Goal: Task Accomplishment & Management: Complete application form

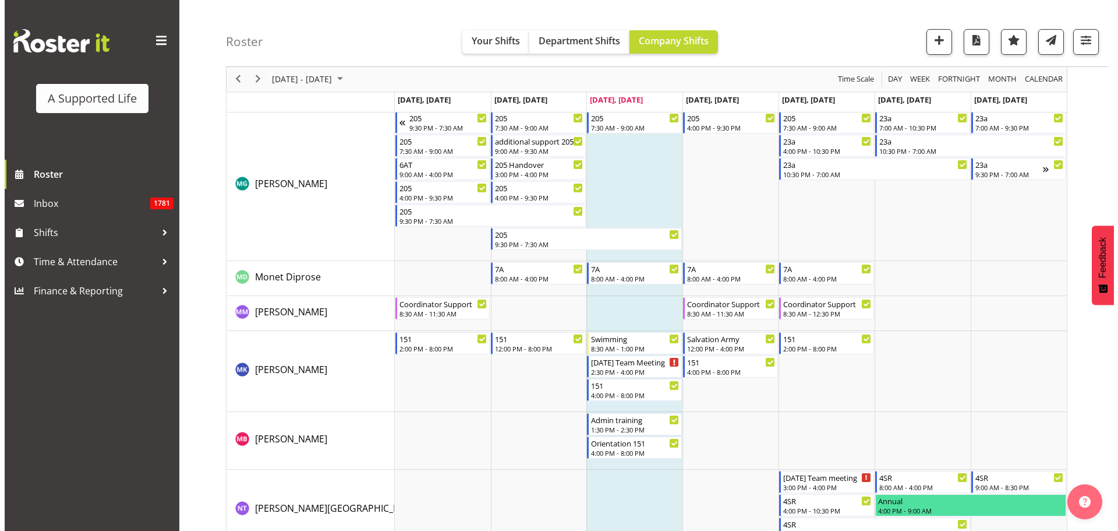
scroll to position [4736, 0]
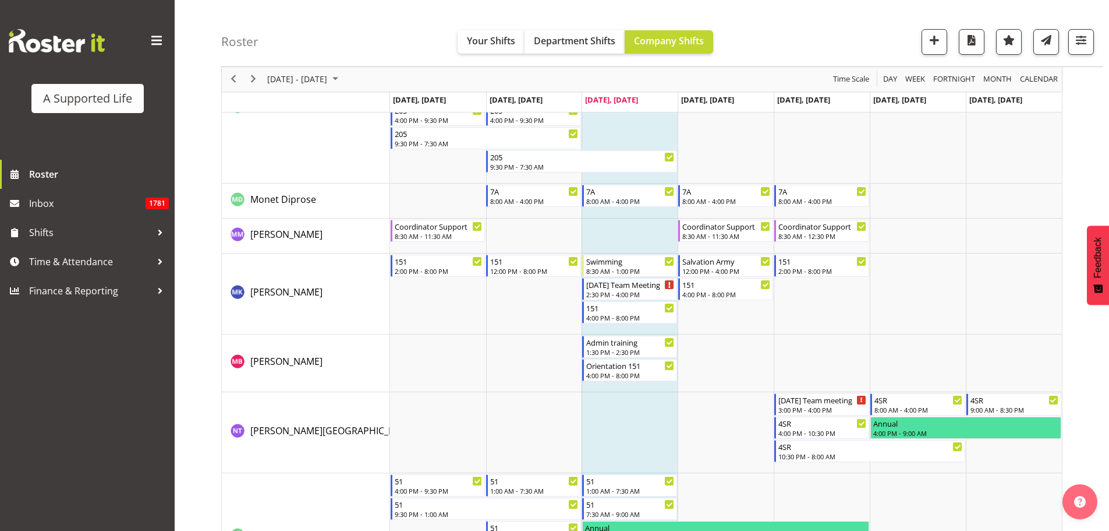
click at [636, 327] on td "Timeline Week of October 1, 2025" at bounding box center [630, 293] width 96 height 81
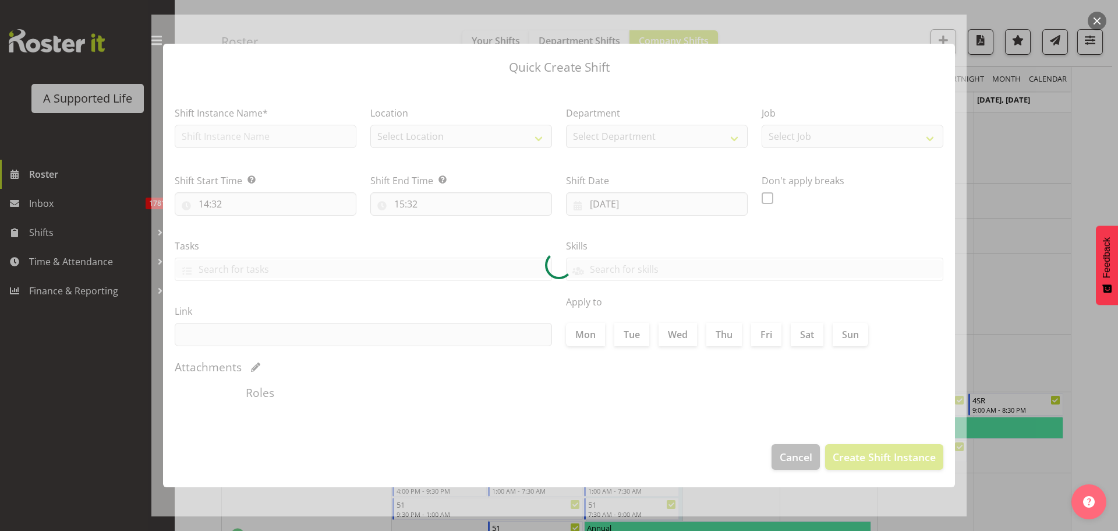
checkbox input "true"
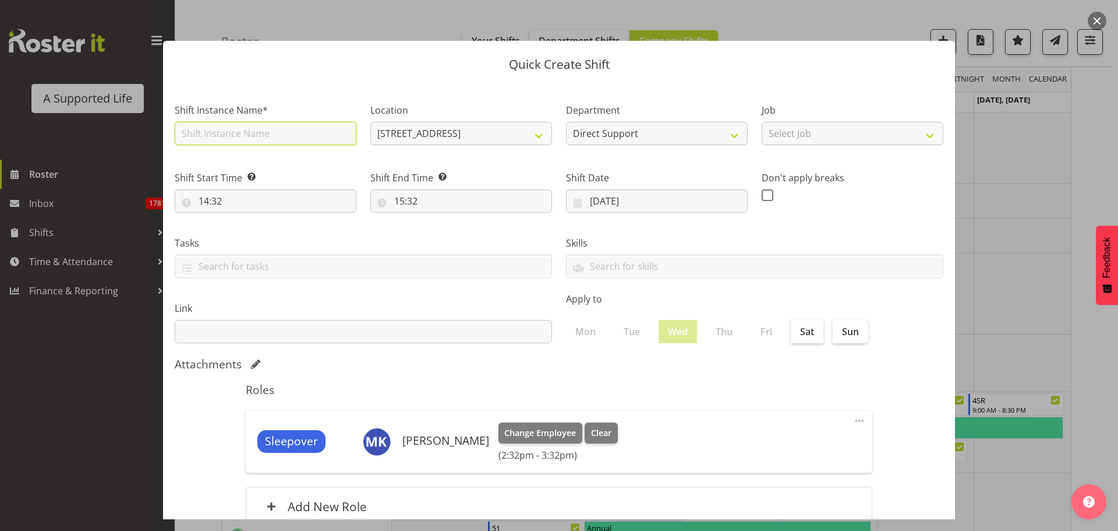
click at [304, 130] on input "text" at bounding box center [266, 133] width 182 height 23
type input "Meeting with [PERSON_NAME]"
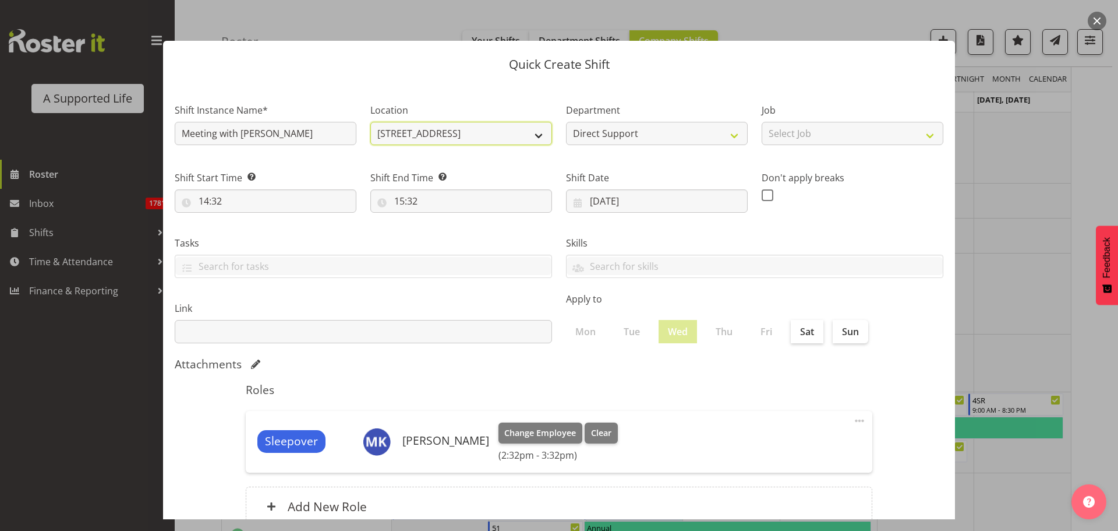
click at [482, 135] on select "[STREET_ADDRESS] [STREET_ADDRESS] [STREET_ADDRESS] [STREET_ADDRESS][PERSON_NAME…" at bounding box center [461, 133] width 182 height 23
select select "490"
click at [370, 122] on select "[STREET_ADDRESS] [STREET_ADDRESS] [STREET_ADDRESS] [STREET_ADDRESS][PERSON_NAME…" at bounding box center [461, 133] width 182 height 23
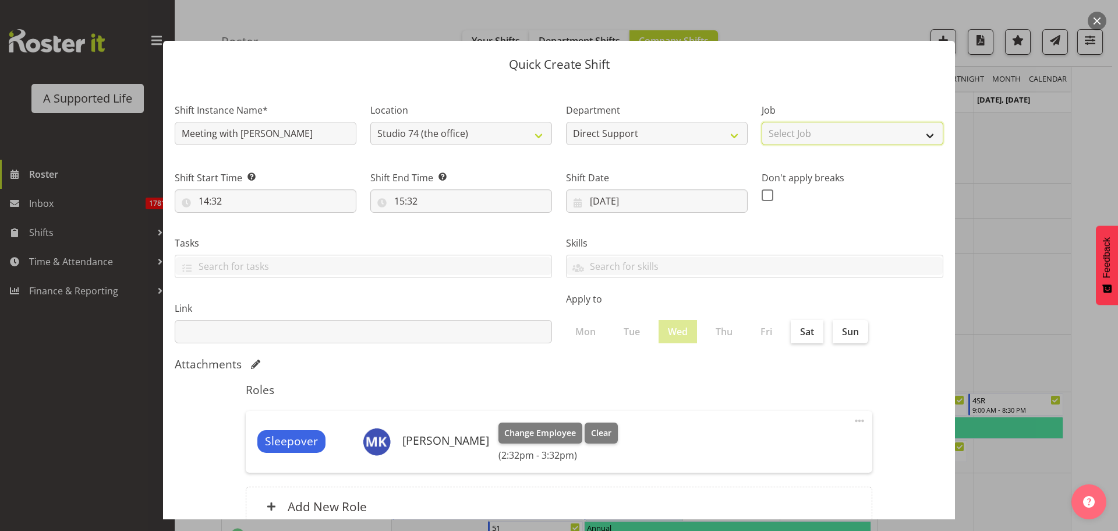
click at [812, 143] on select "Select Job Accounts and Payroll Admin Support Aspirations and Support Facilitat…" at bounding box center [853, 133] width 182 height 23
select select "4112"
click at [762, 122] on select "Select Job Accounts and Payroll Admin Support Aspirations and Support Facilitat…" at bounding box center [853, 133] width 182 height 23
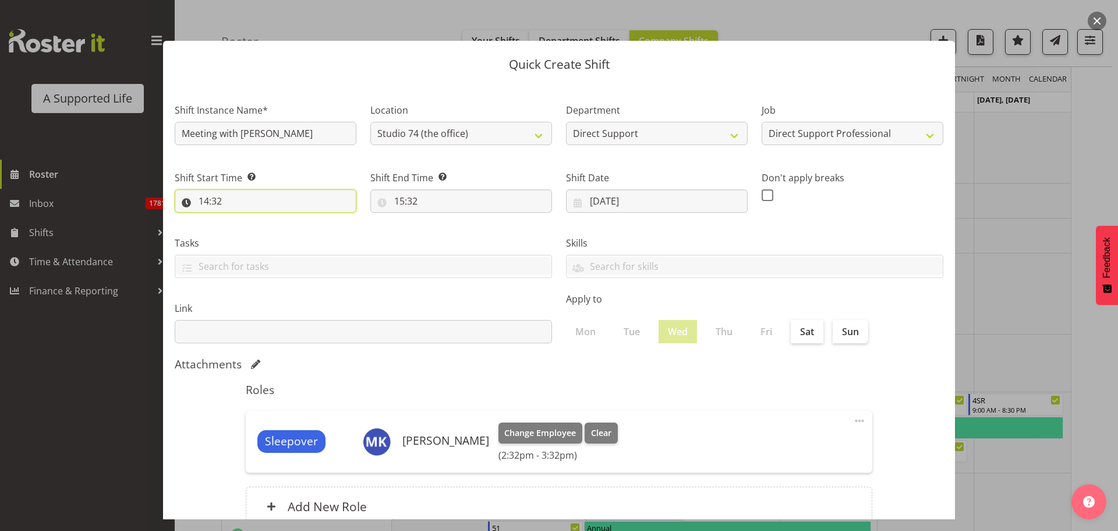
click at [267, 194] on input "14:32" at bounding box center [266, 200] width 182 height 23
click at [260, 228] on select "00 01 02 03 04 05 06 07 08 09 10 11 12 13 14 15 16 17 18 19 20 21 22 23" at bounding box center [254, 231] width 26 height 23
select select "13"
click at [241, 220] on select "00 01 02 03 04 05 06 07 08 09 10 11 12 13 14 15 16 17 18 19 20 21 22 23" at bounding box center [254, 231] width 26 height 23
type input "13:32"
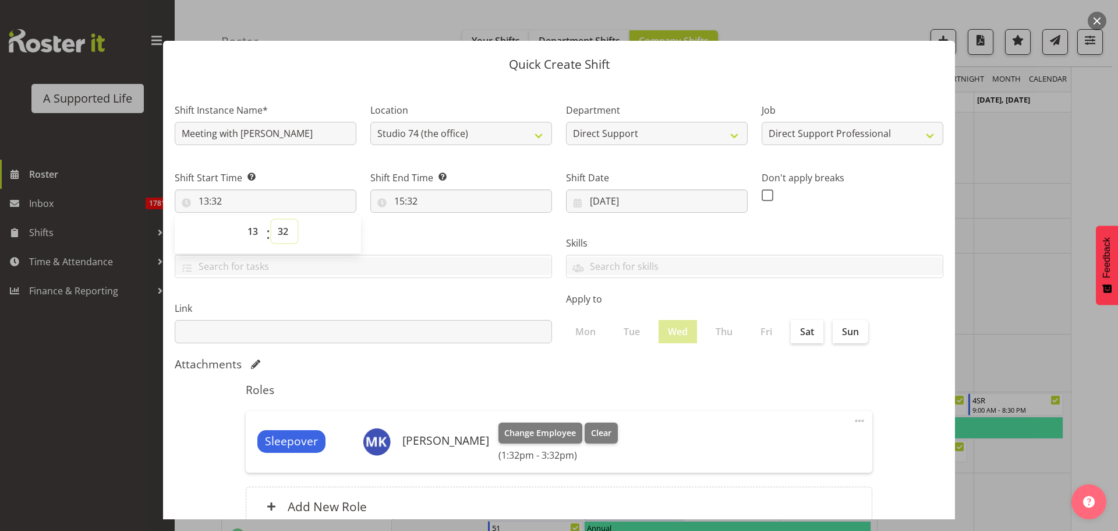
click at [288, 229] on select "00 01 02 03 04 05 06 07 08 09 10 11 12 13 14 15 16 17 18 19 20 21 22 23 24 25 2…" at bounding box center [284, 231] width 26 height 23
select select "30"
click at [271, 220] on select "00 01 02 03 04 05 06 07 08 09 10 11 12 13 14 15 16 17 18 19 20 21 22 23 24 25 2…" at bounding box center [284, 231] width 26 height 23
type input "13:30"
click at [400, 209] on input "15:32" at bounding box center [461, 200] width 182 height 23
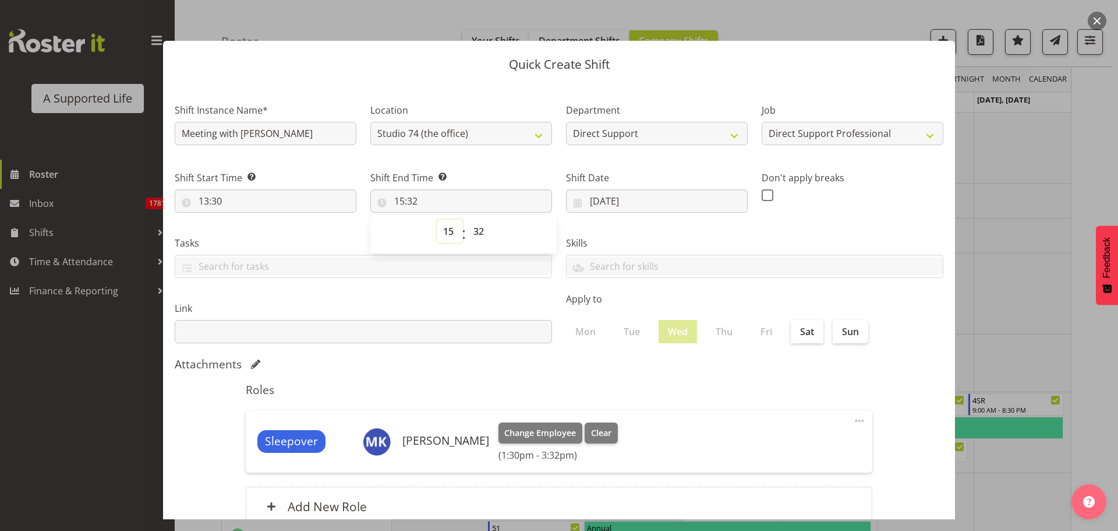
click at [448, 237] on select "00 01 02 03 04 05 06 07 08 09 10 11 12 13 14 15 16 17 18 19 20 21 22 23" at bounding box center [450, 231] width 26 height 23
select select "14"
click at [437, 220] on select "00 01 02 03 04 05 06 07 08 09 10 11 12 13 14 15 16 17 18 19 20 21 22 23" at bounding box center [450, 231] width 26 height 23
type input "14:32"
click at [475, 229] on select "00 01 02 03 04 05 06 07 08 09 10 11 12 13 14 15 16 17 18 19 20 21 22 23 24 25 2…" at bounding box center [480, 231] width 26 height 23
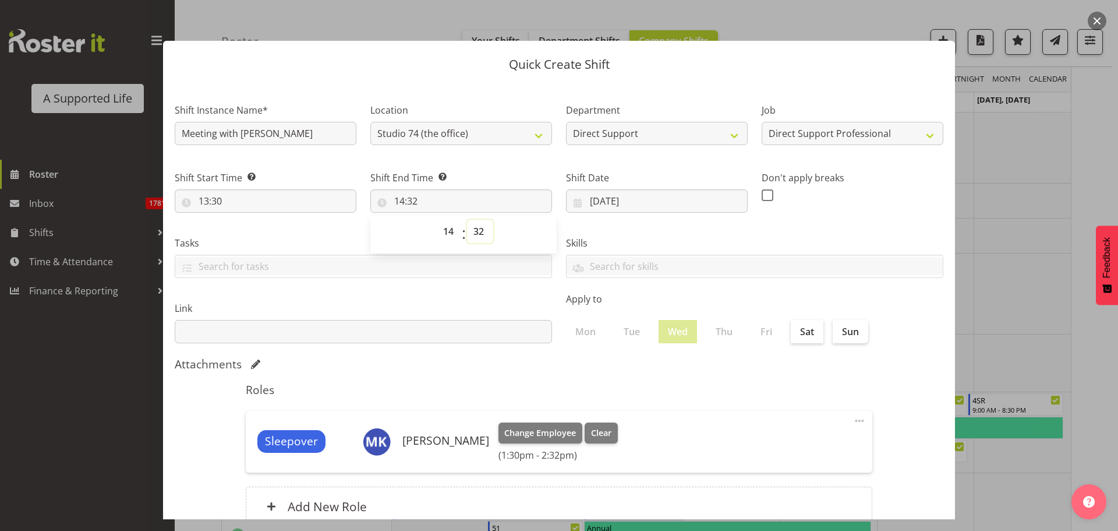
select select "30"
click at [467, 220] on select "00 01 02 03 04 05 06 07 08 09 10 11 12 13 14 15 16 17 18 19 20 21 22 23 24 25 2…" at bounding box center [480, 231] width 26 height 23
type input "14:30"
click at [509, 105] on label "Location" at bounding box center [461, 110] width 182 height 14
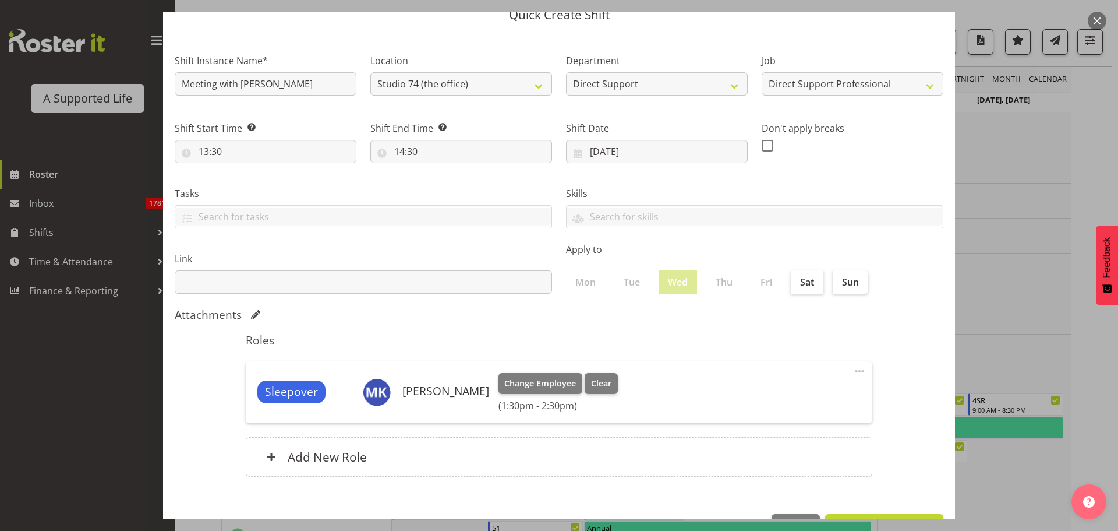
scroll to position [87, 0]
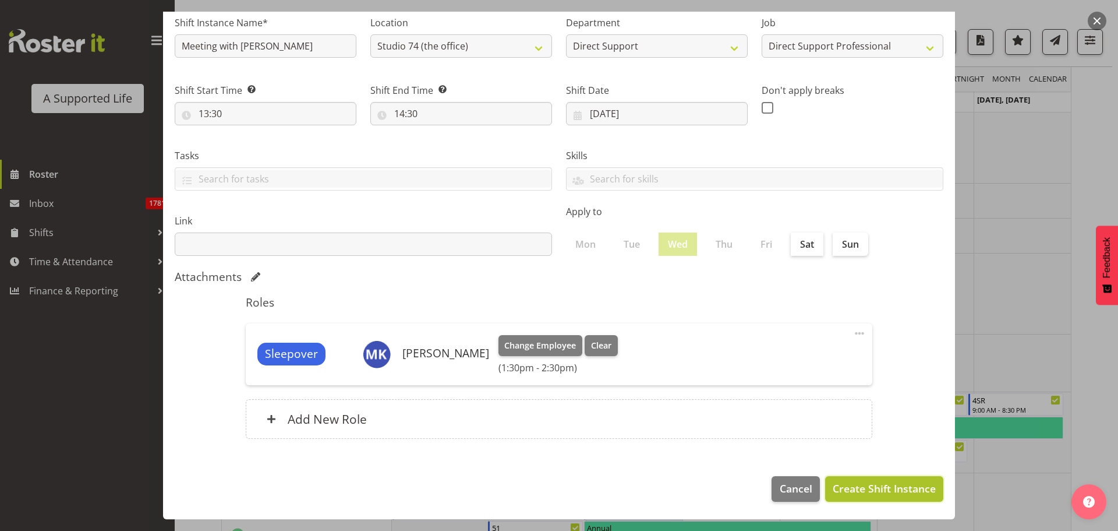
click at [879, 492] on span "Create Shift Instance" at bounding box center [884, 487] width 103 height 15
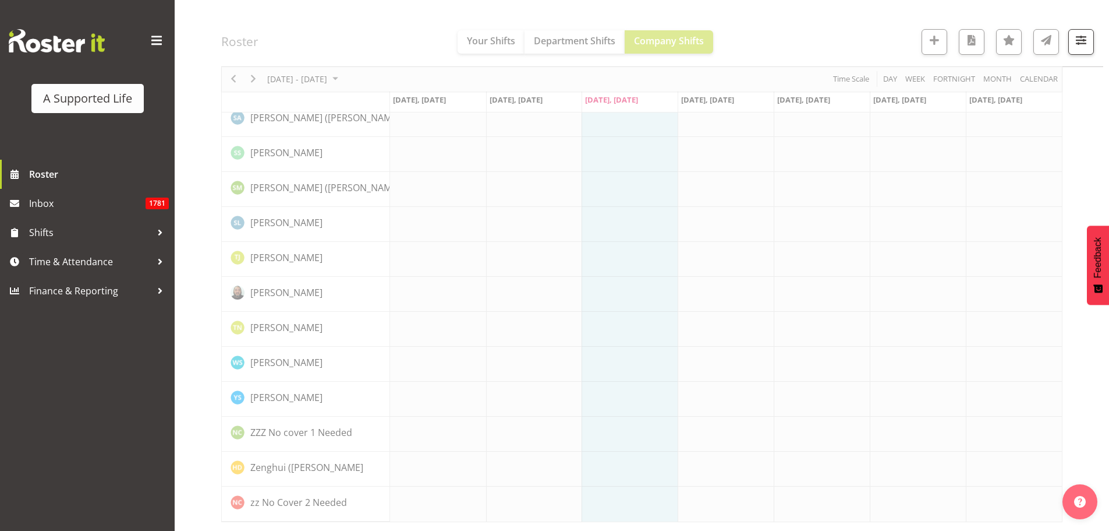
scroll to position [6267, 0]
